Goal: Information Seeking & Learning: Learn about a topic

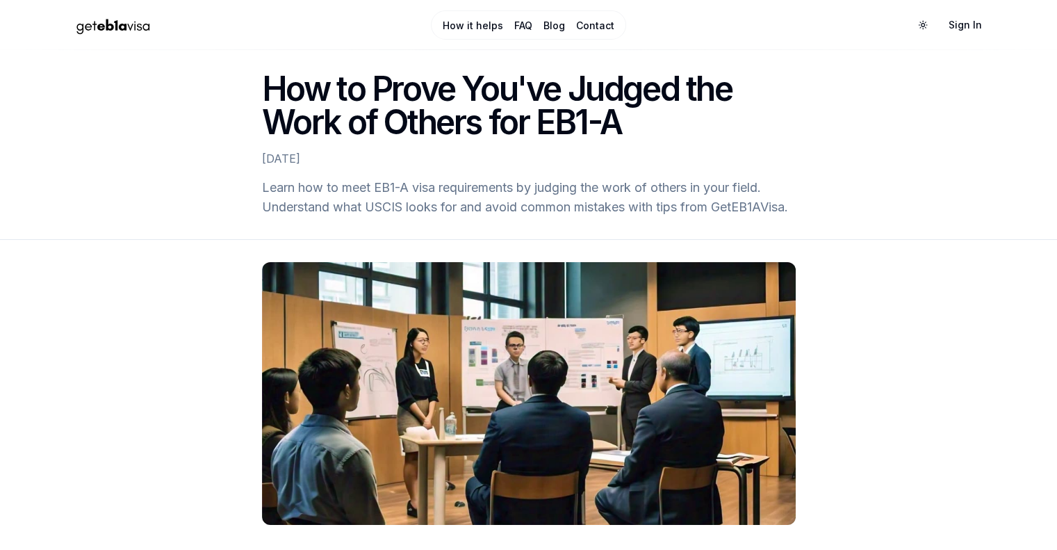
click at [503, 163] on div "[DATE]" at bounding box center [529, 158] width 534 height 17
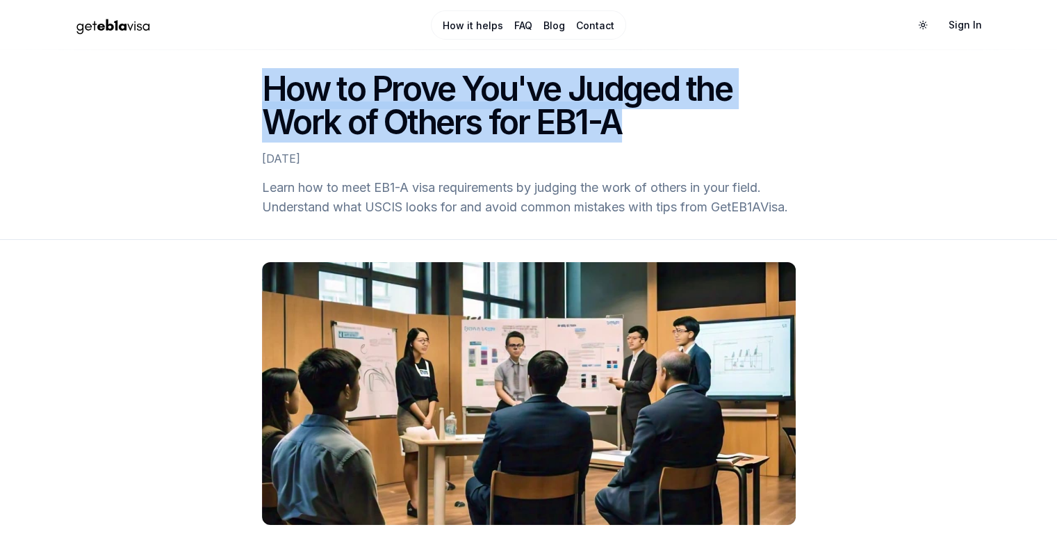
drag, startPoint x: 267, startPoint y: 90, endPoint x: 632, endPoint y: 125, distance: 366.7
click at [632, 125] on h1 "How to Prove You've Judged the Work of Others for EB1-A" at bounding box center [529, 105] width 534 height 67
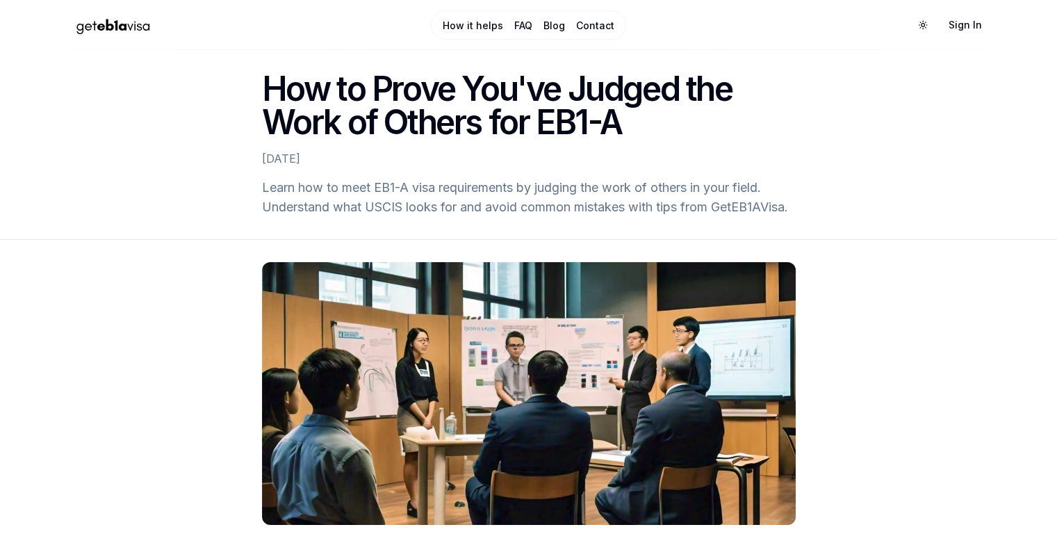
click at [487, 181] on h2 "Learn how to meet EB1-A visa requirements by judging the work of others in your…" at bounding box center [529, 197] width 534 height 39
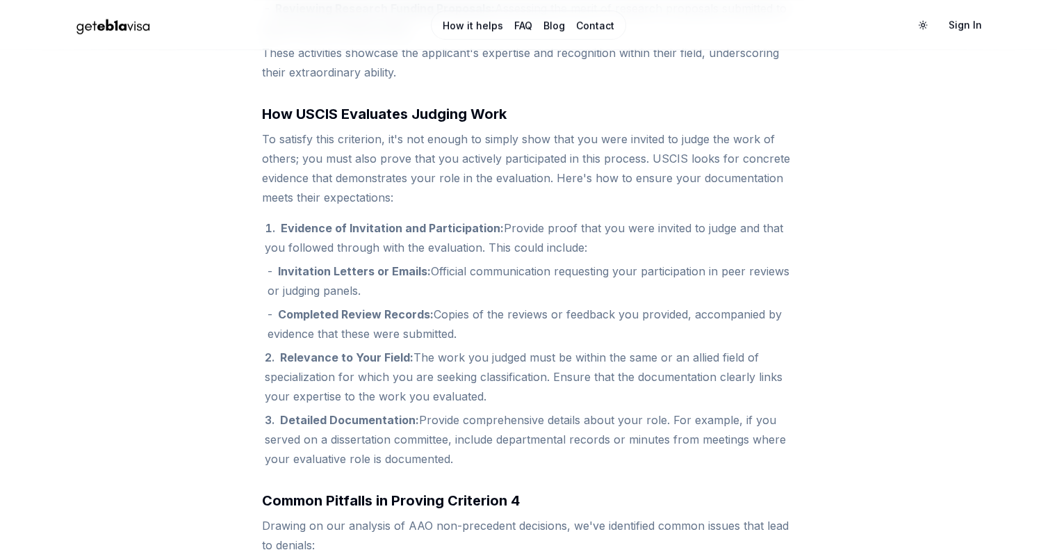
scroll to position [973, 0]
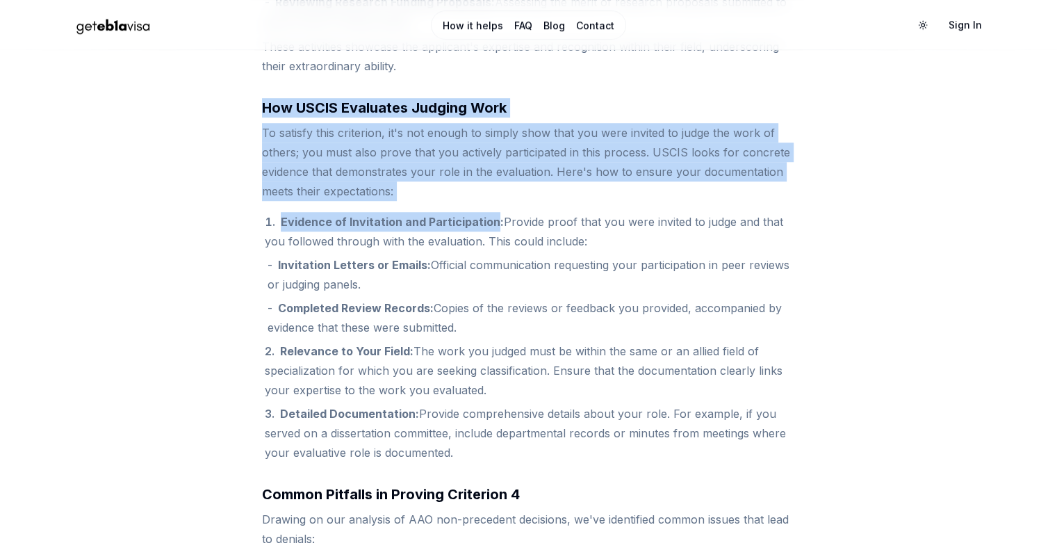
drag, startPoint x: 283, startPoint y: 106, endPoint x: 489, endPoint y: 219, distance: 235.2
click at [489, 219] on article "For prospective EB1-A visa applicants, meeting the high standards set by the [D…" at bounding box center [529, 519] width 534 height 1880
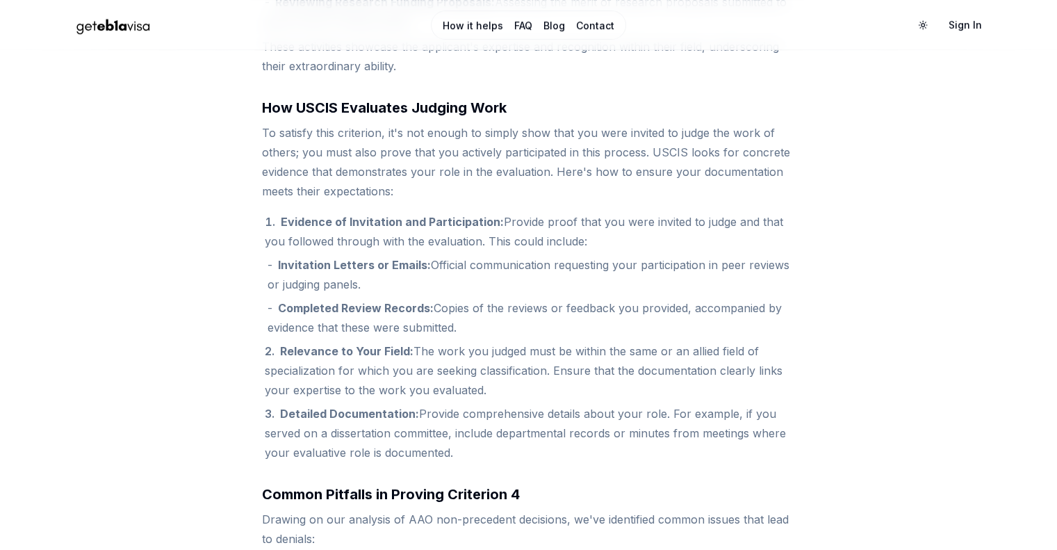
click at [423, 250] on li "Evidence of Invitation and Participation: Provide proof that you were invited t…" at bounding box center [530, 274] width 531 height 125
drag, startPoint x: 414, startPoint y: 218, endPoint x: 456, endPoint y: 455, distance: 240.1
click at [456, 455] on ol "Evidence of Invitation and Participation: Provide proof that you were invited t…" at bounding box center [529, 337] width 534 height 250
click at [413, 390] on li "Relevance to Your Field: The work you judged must be within the same or an alli…" at bounding box center [530, 370] width 531 height 58
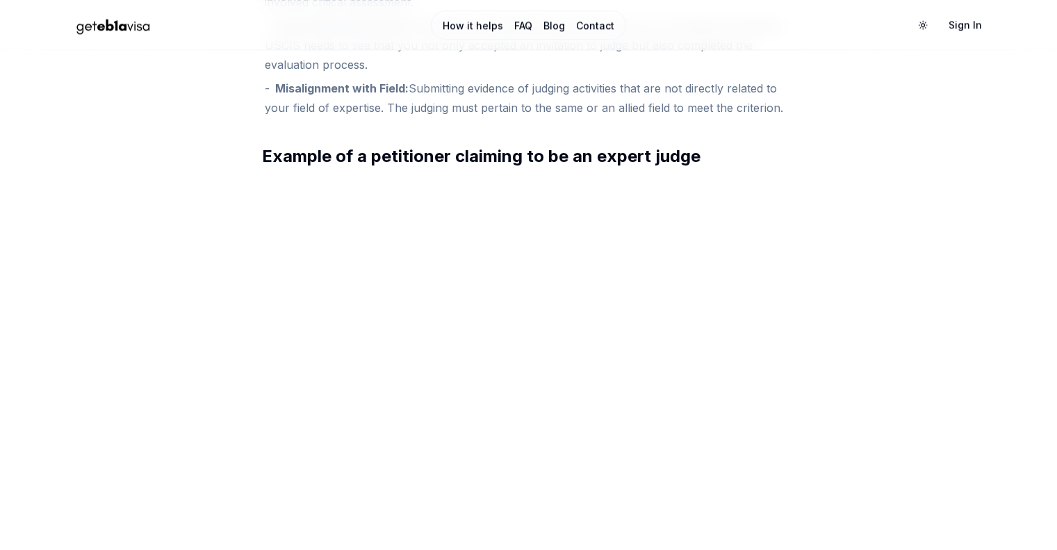
scroll to position [2066, 0]
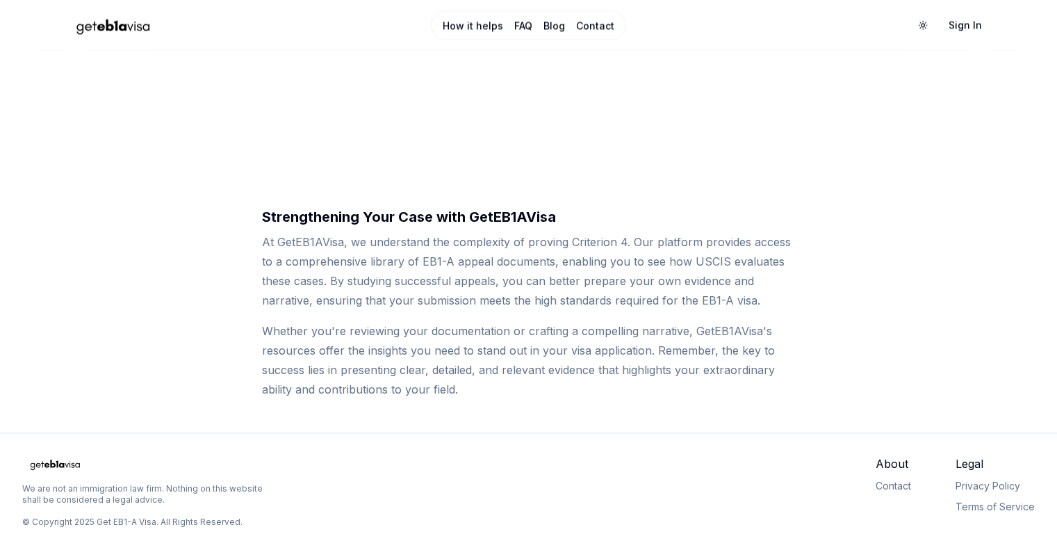
click at [386, 255] on p "At GetEB1AVisa, we understand the complexity of proving Criterion 4. Our platfo…" at bounding box center [529, 271] width 534 height 78
click at [389, 232] on p "At GetEB1AVisa, we understand the complexity of proving Criterion 4. Our platfo…" at bounding box center [529, 271] width 534 height 78
click at [467, 270] on p "At GetEB1AVisa, we understand the complexity of proving Criterion 4. Our platfo…" at bounding box center [529, 271] width 534 height 78
click at [463, 237] on p "At GetEB1AVisa, we understand the complexity of proving Criterion 4. Our platfo…" at bounding box center [529, 271] width 534 height 78
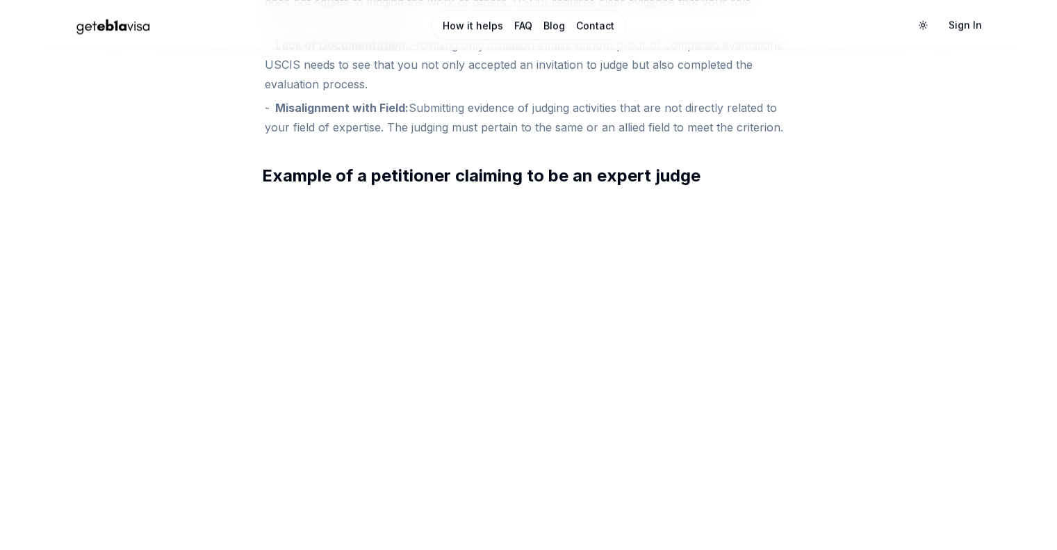
click at [505, 114] on li "Misalignment with Field: Submitting evidence of judging activities that are not…" at bounding box center [530, 117] width 531 height 39
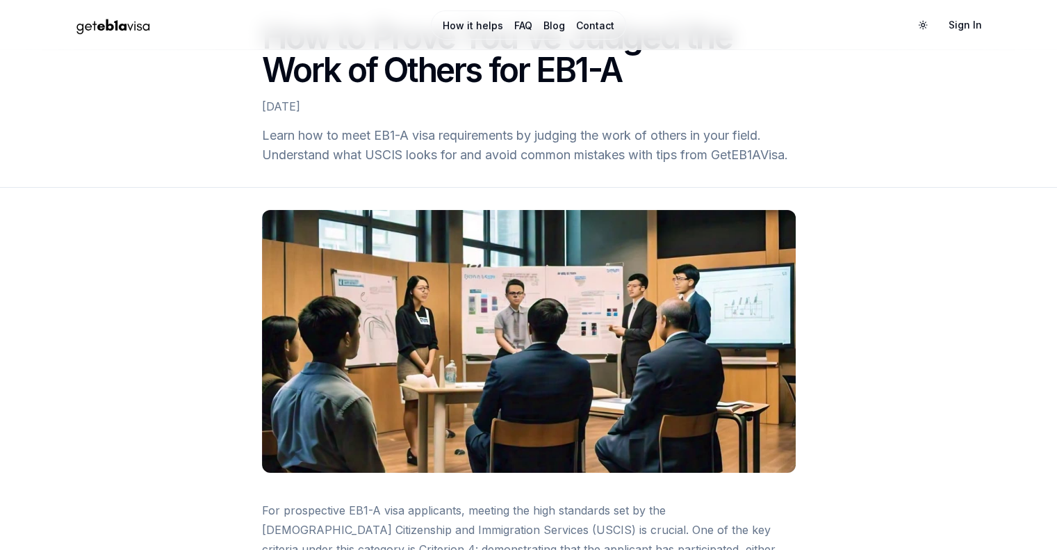
scroll to position [0, 0]
